Goal: Find specific page/section: Find specific page/section

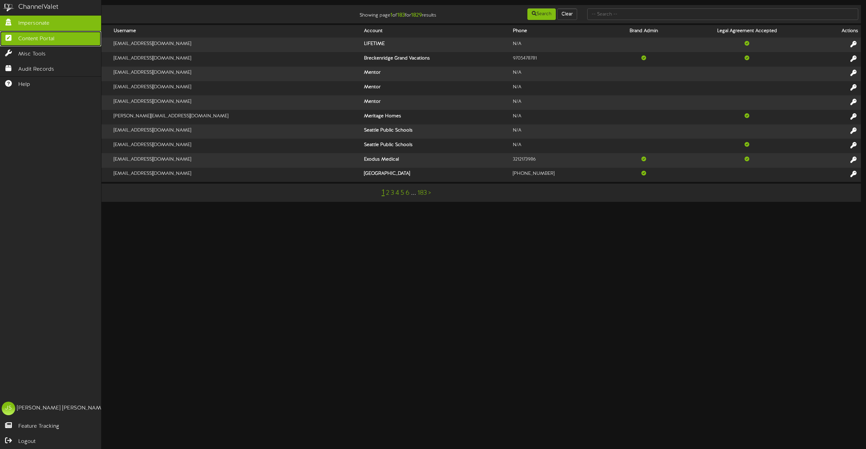
click at [36, 38] on span "Content Portal" at bounding box center [36, 39] width 36 height 8
